Goal: Task Accomplishment & Management: Use online tool/utility

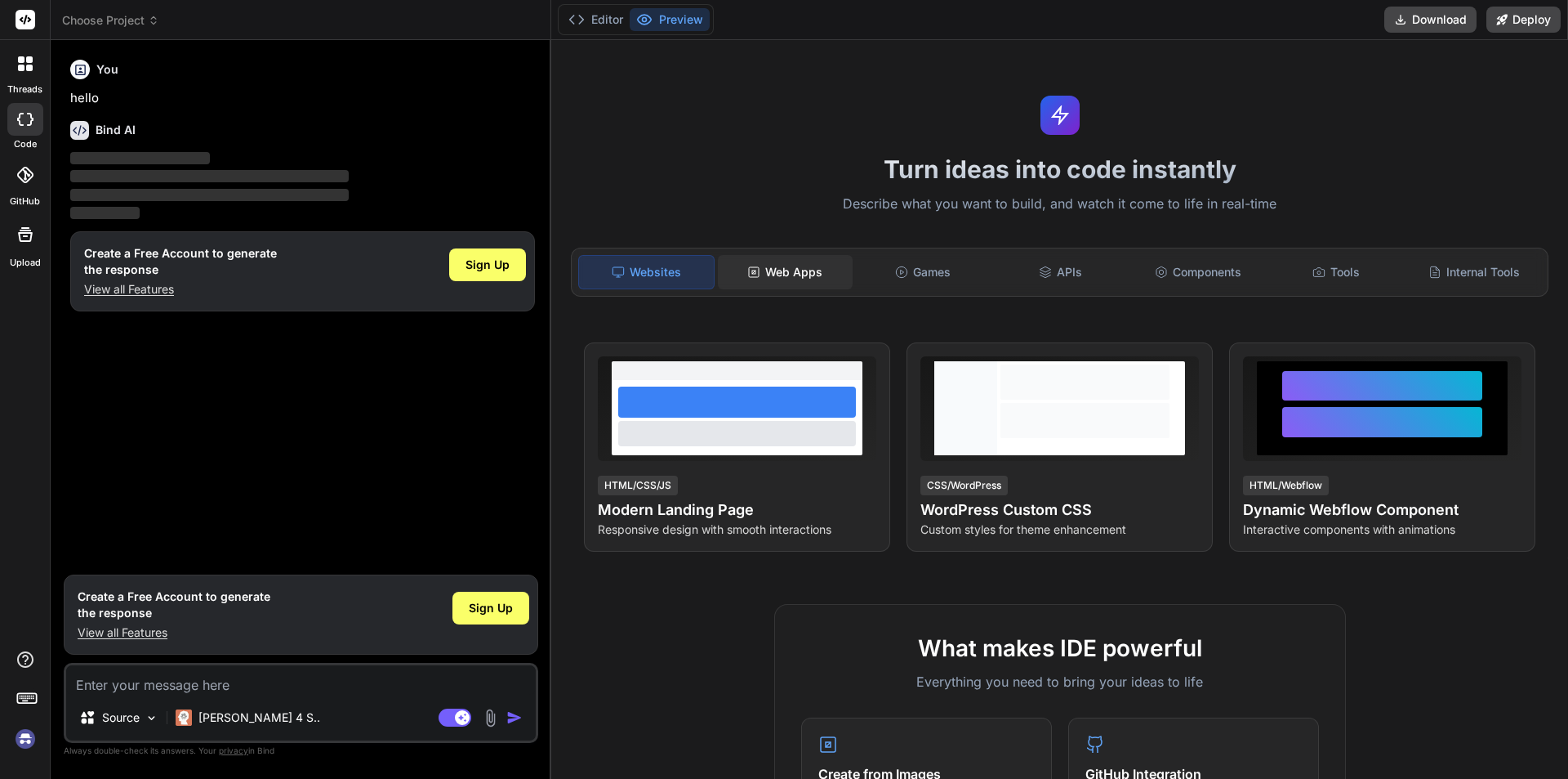
click at [748, 269] on icon at bounding box center [754, 273] width 13 height 13
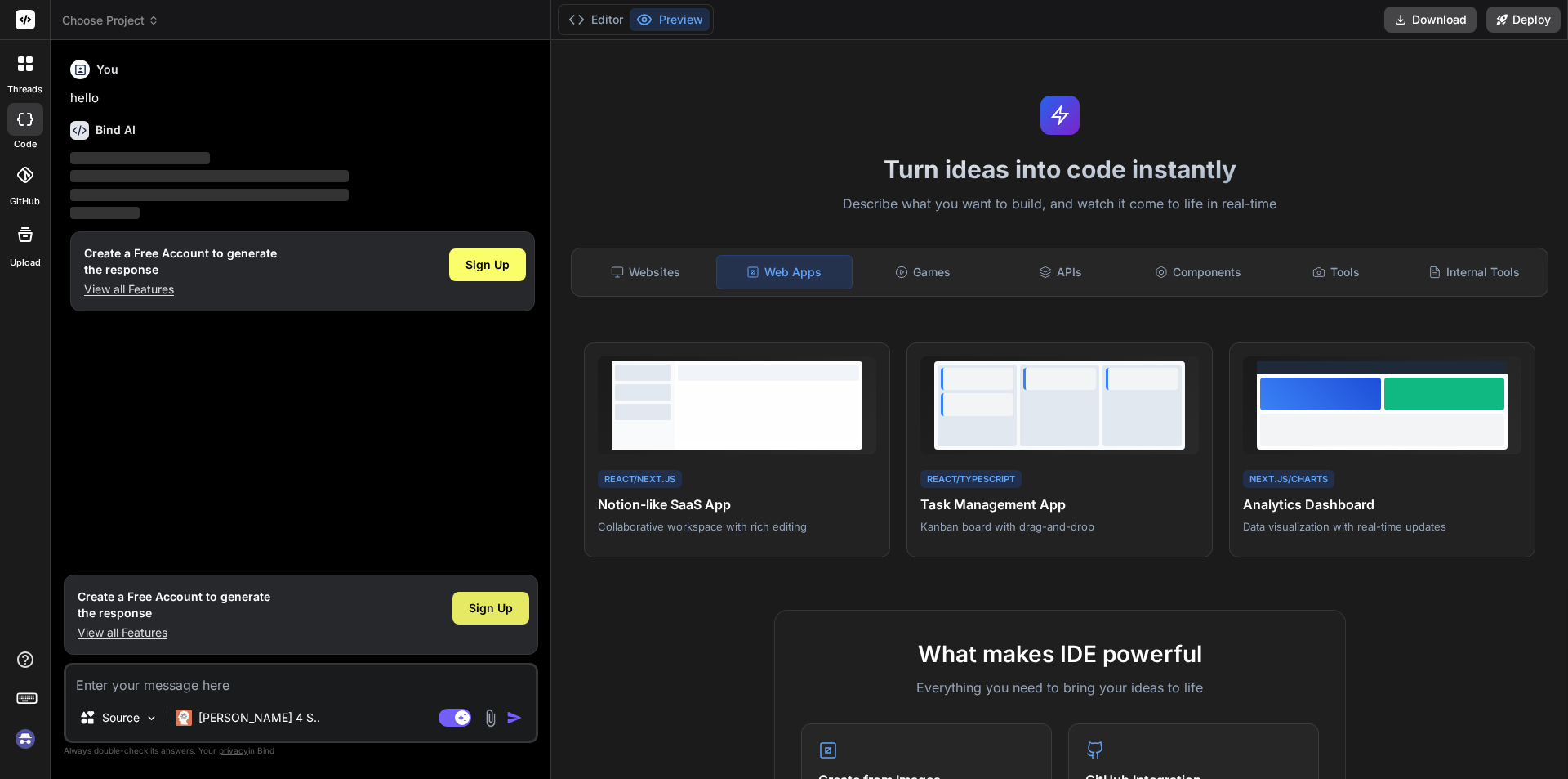
click at [492, 597] on div "Sign Up" at bounding box center [491, 608] width 77 height 33
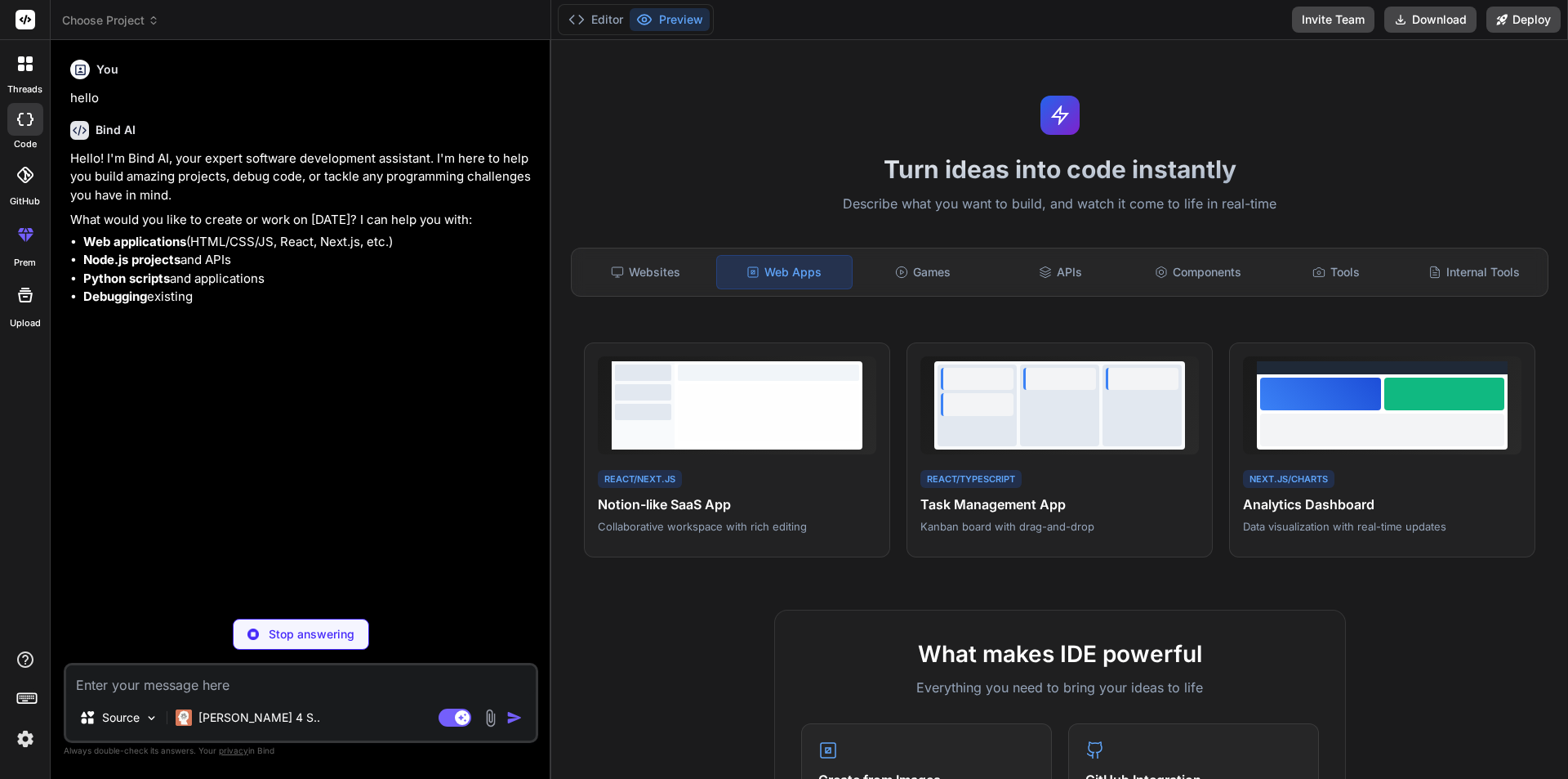
click at [214, 686] on textarea at bounding box center [301, 679] width 469 height 29
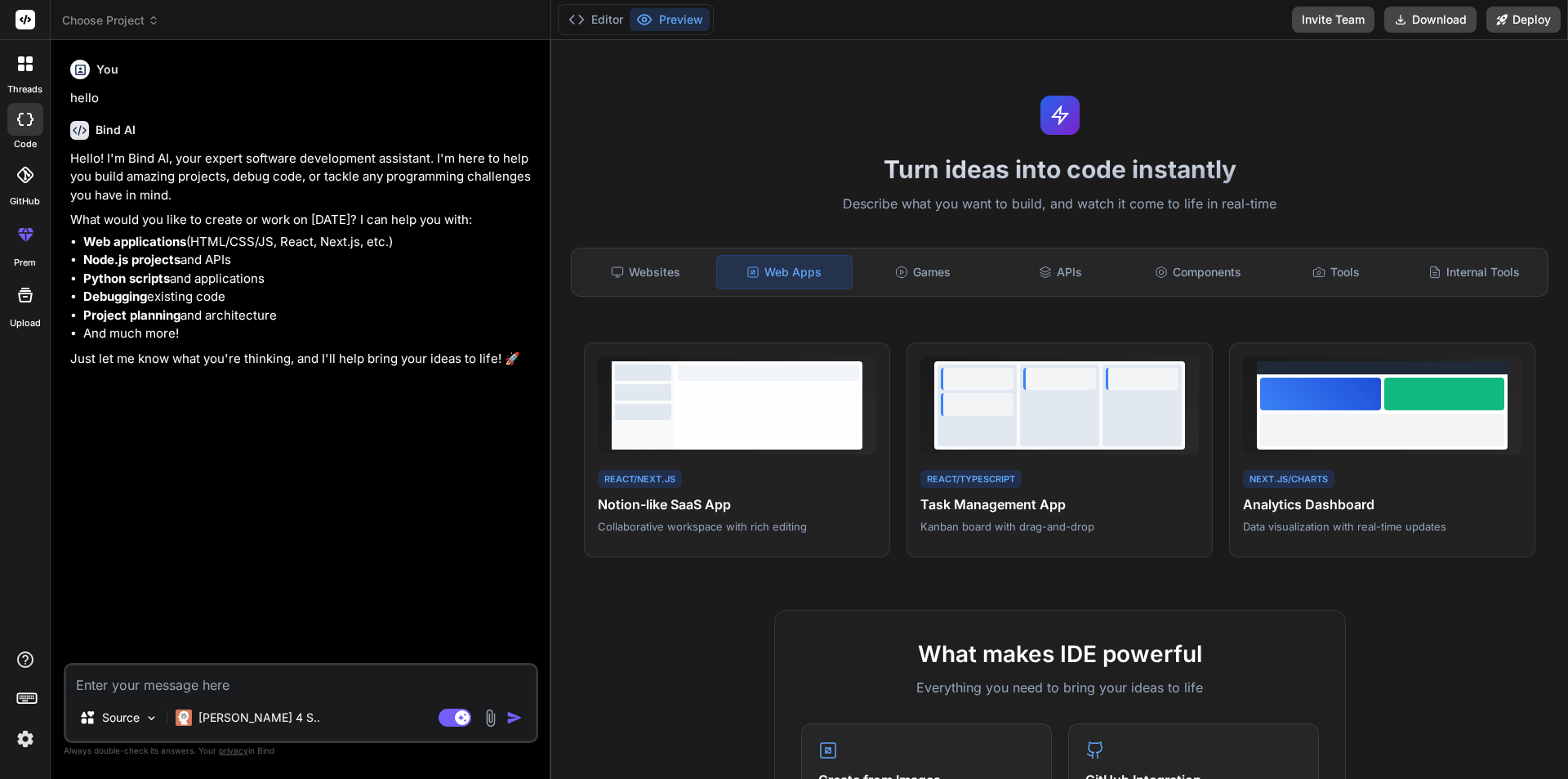
type textarea "x"
click at [303, 48] on div "Bind AI Web Search Created with Pixso. Code Generator You hello Bind AI Hello! …" at bounding box center [300, 409] width 500 height 738
click at [21, 18] on icon at bounding box center [25, 20] width 13 height 10
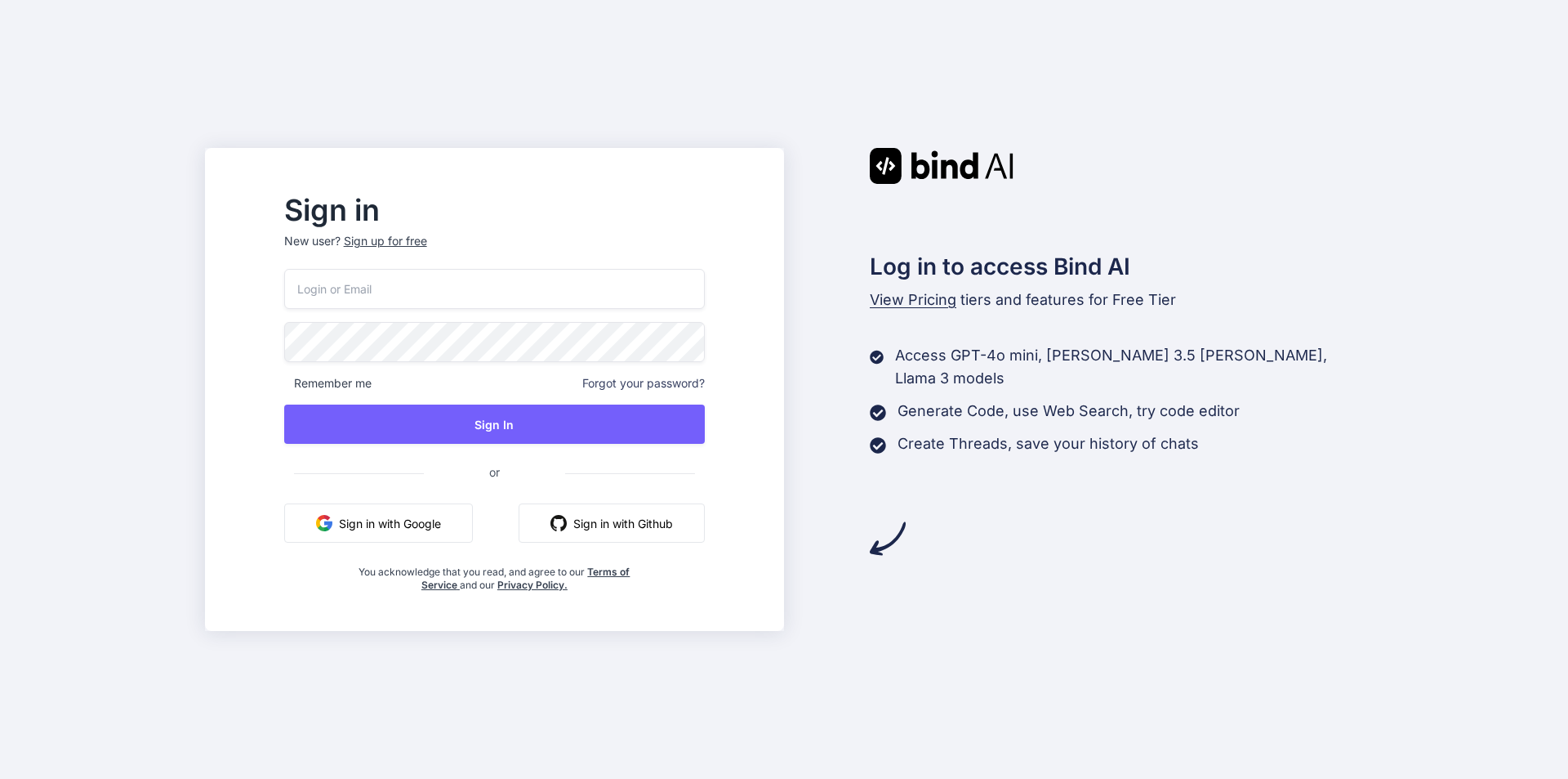
click at [448, 302] on input "email" at bounding box center [494, 289] width 421 height 40
type input "[EMAIL_ADDRESS][DOMAIN_NAME]"
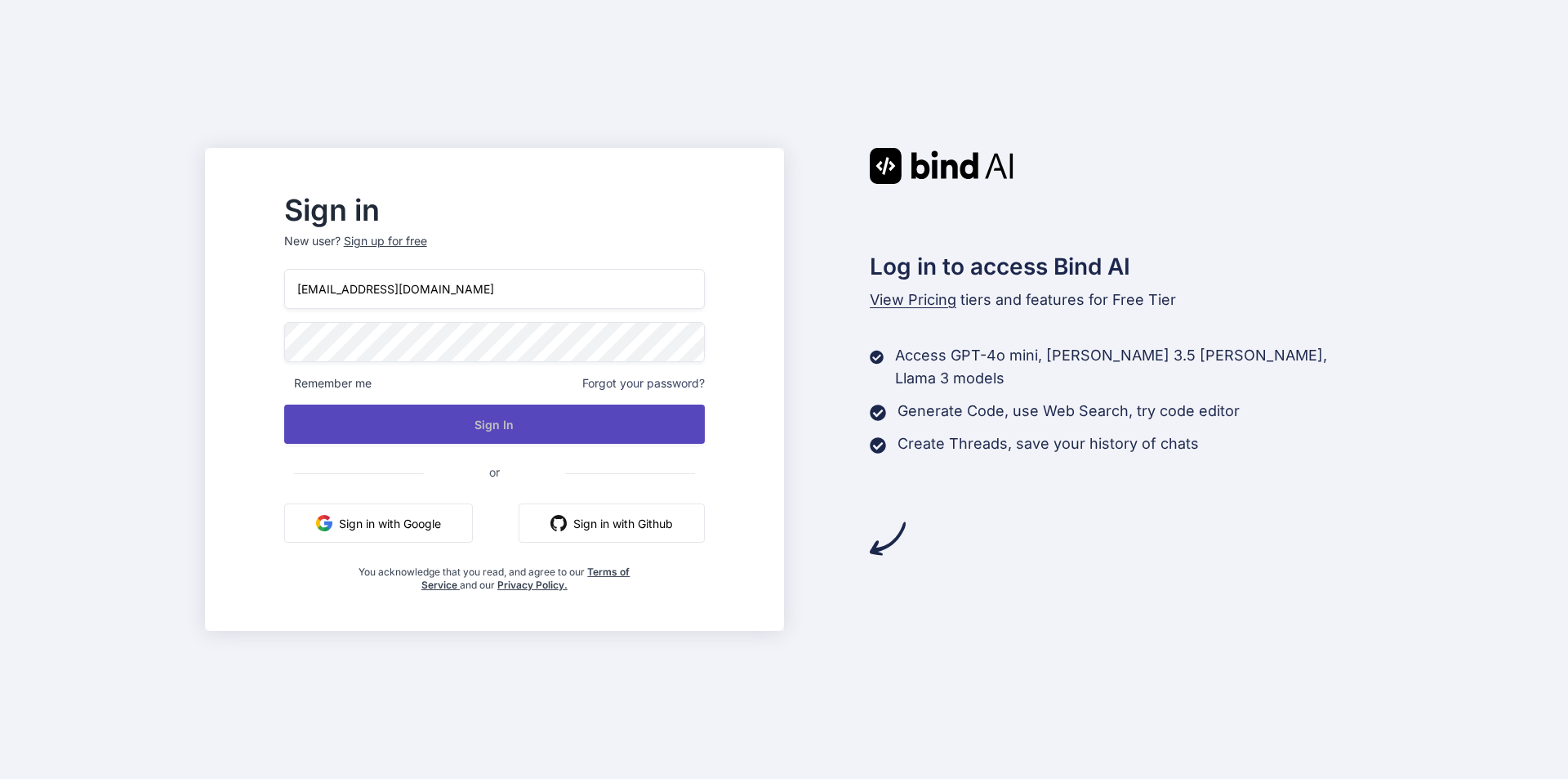
drag, startPoint x: 484, startPoint y: 413, endPoint x: 490, endPoint y: 420, distance: 9.2
click at [490, 420] on button "Sign In" at bounding box center [494, 423] width 421 height 39
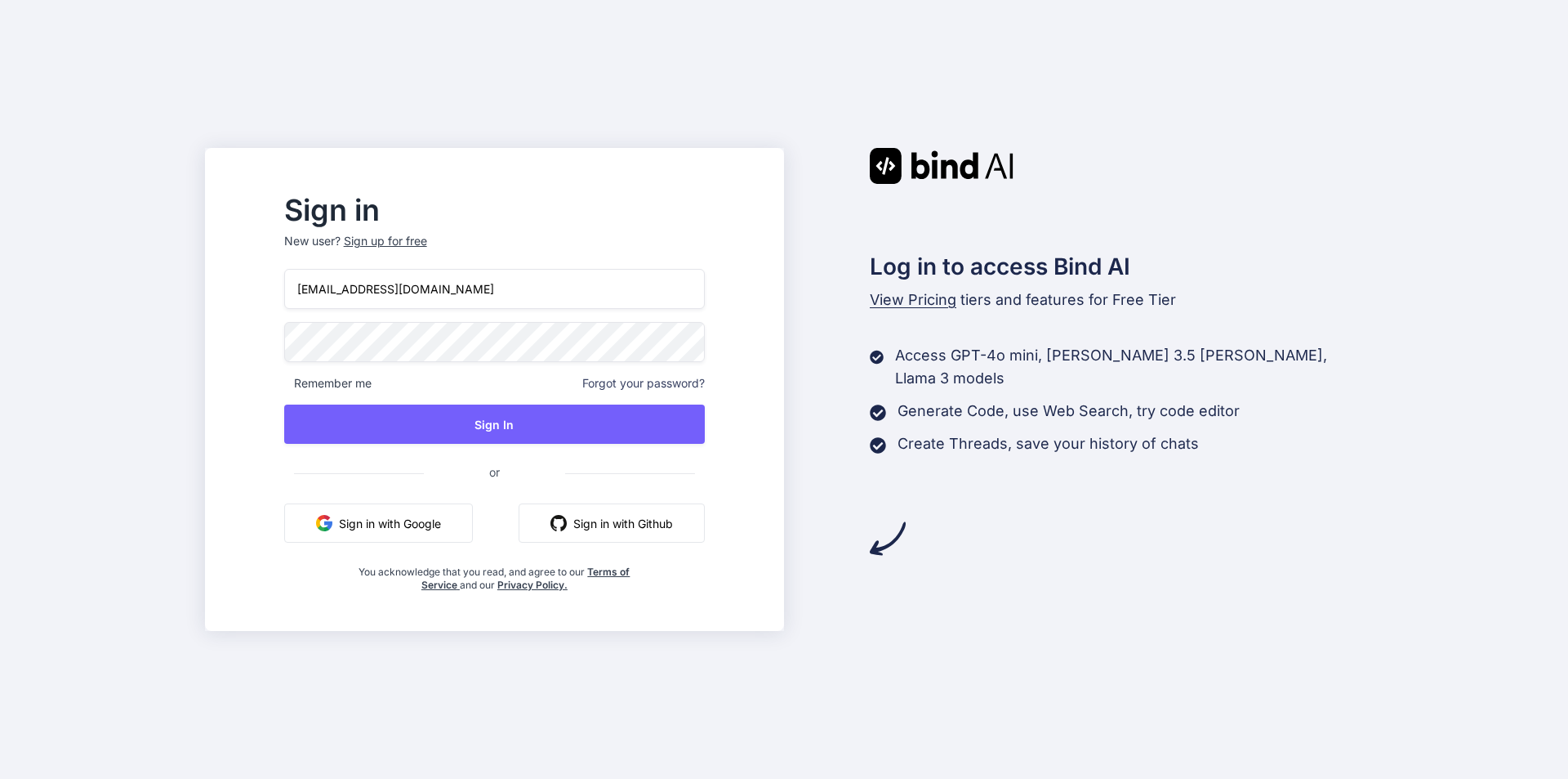
click at [285, 356] on div "Sign in New user? Sign up for free [EMAIL_ADDRESS][DOMAIN_NAME] Remember me For…" at bounding box center [494, 389] width 579 height 483
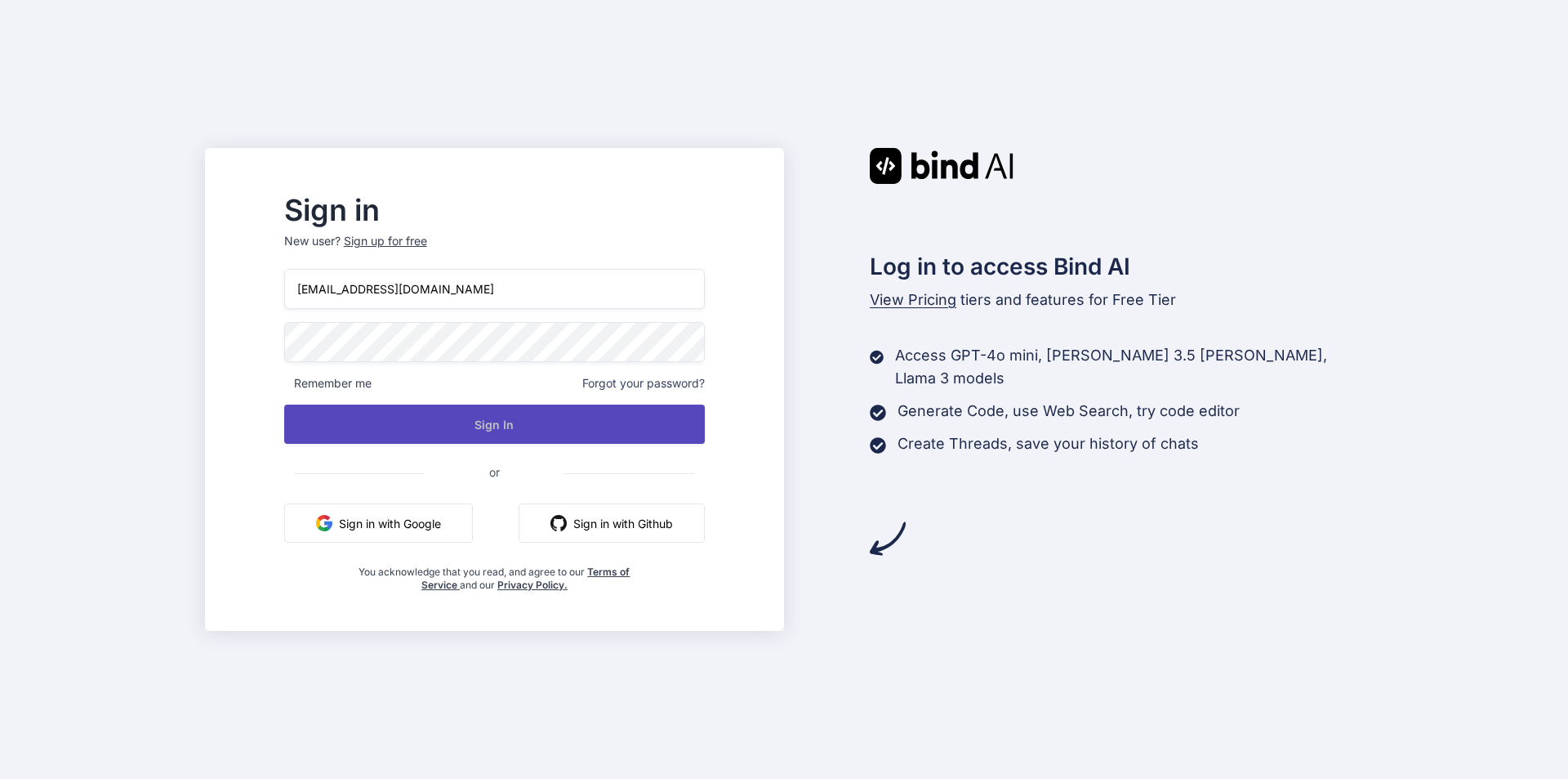
click at [450, 423] on button "Sign In" at bounding box center [494, 423] width 421 height 39
click at [538, 439] on button "Sign In" at bounding box center [494, 423] width 421 height 39
